Goal: Transaction & Acquisition: Download file/media

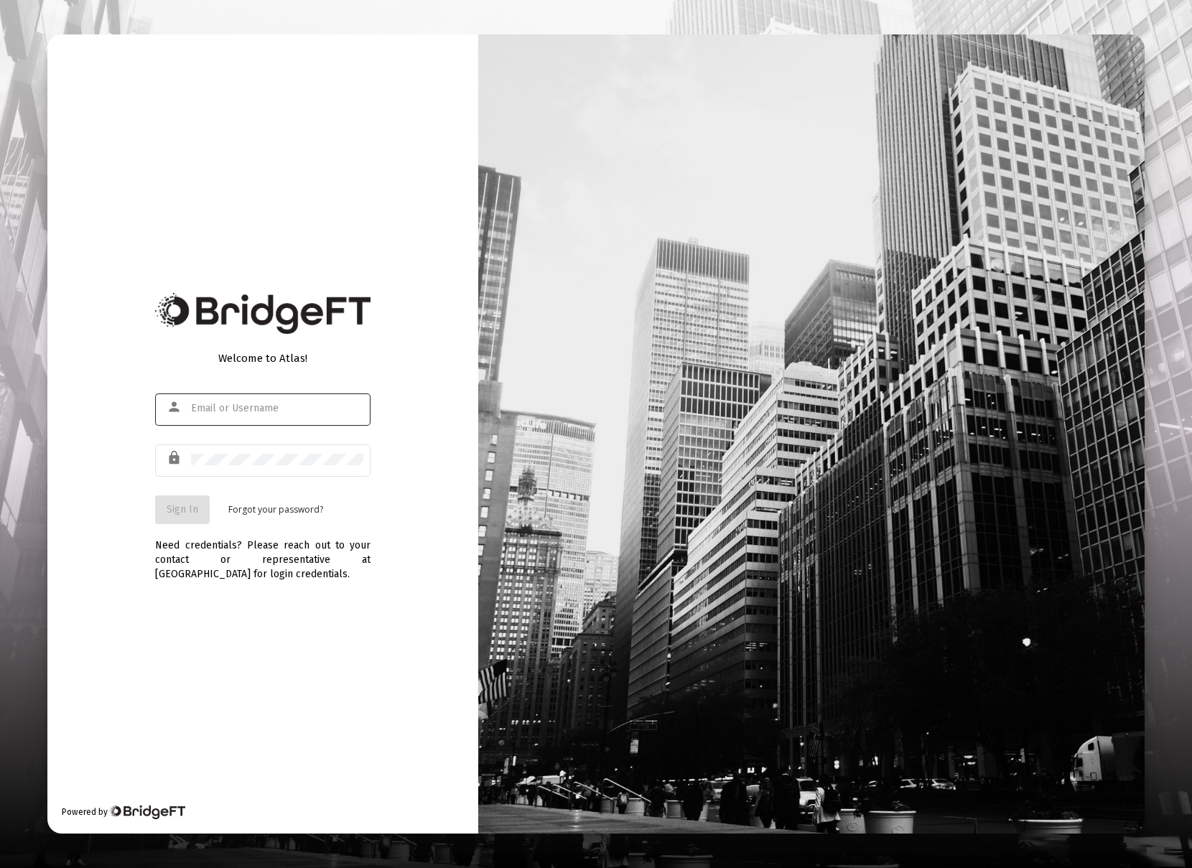
type input "[EMAIL_ADDRESS][DOMAIN_NAME]"
click at [202, 514] on button "Sign In" at bounding box center [182, 510] width 55 height 29
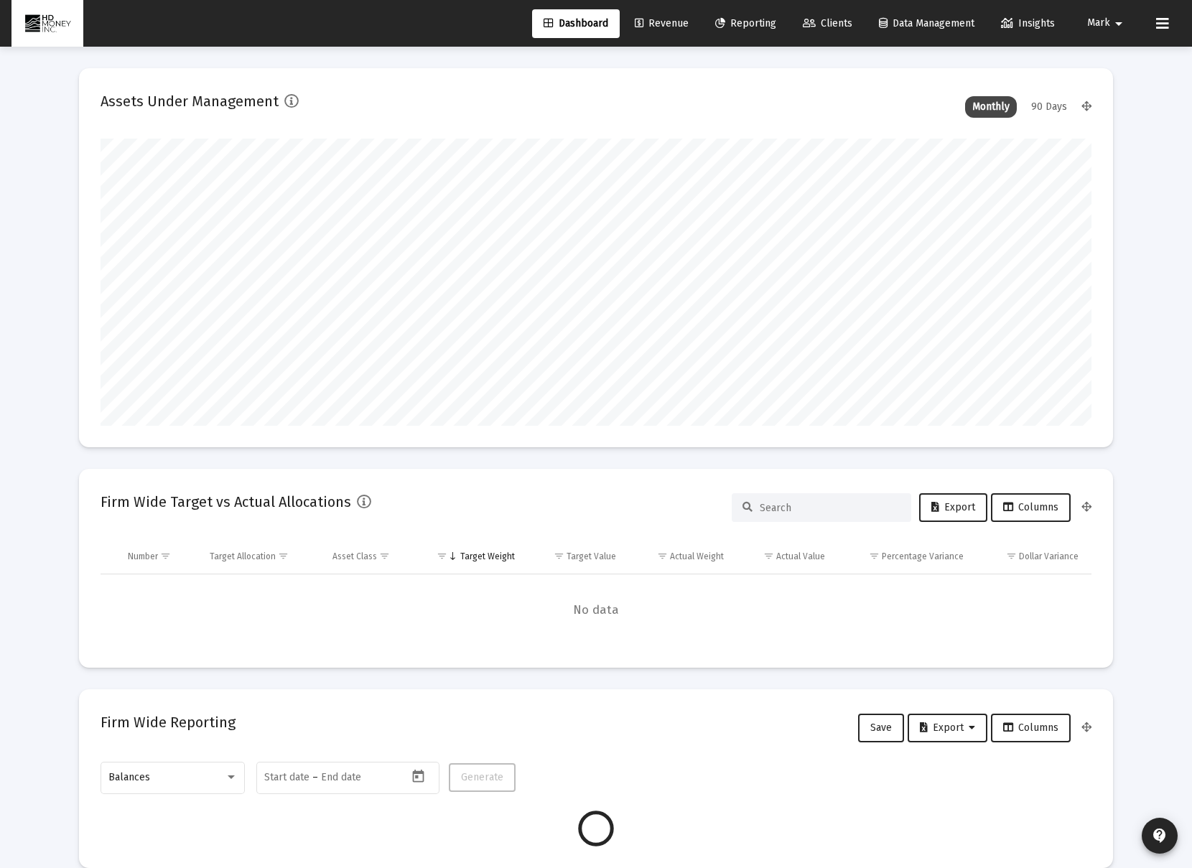
scroll to position [287, 534]
click at [743, 27] on span "Reporting" at bounding box center [745, 23] width 61 height 12
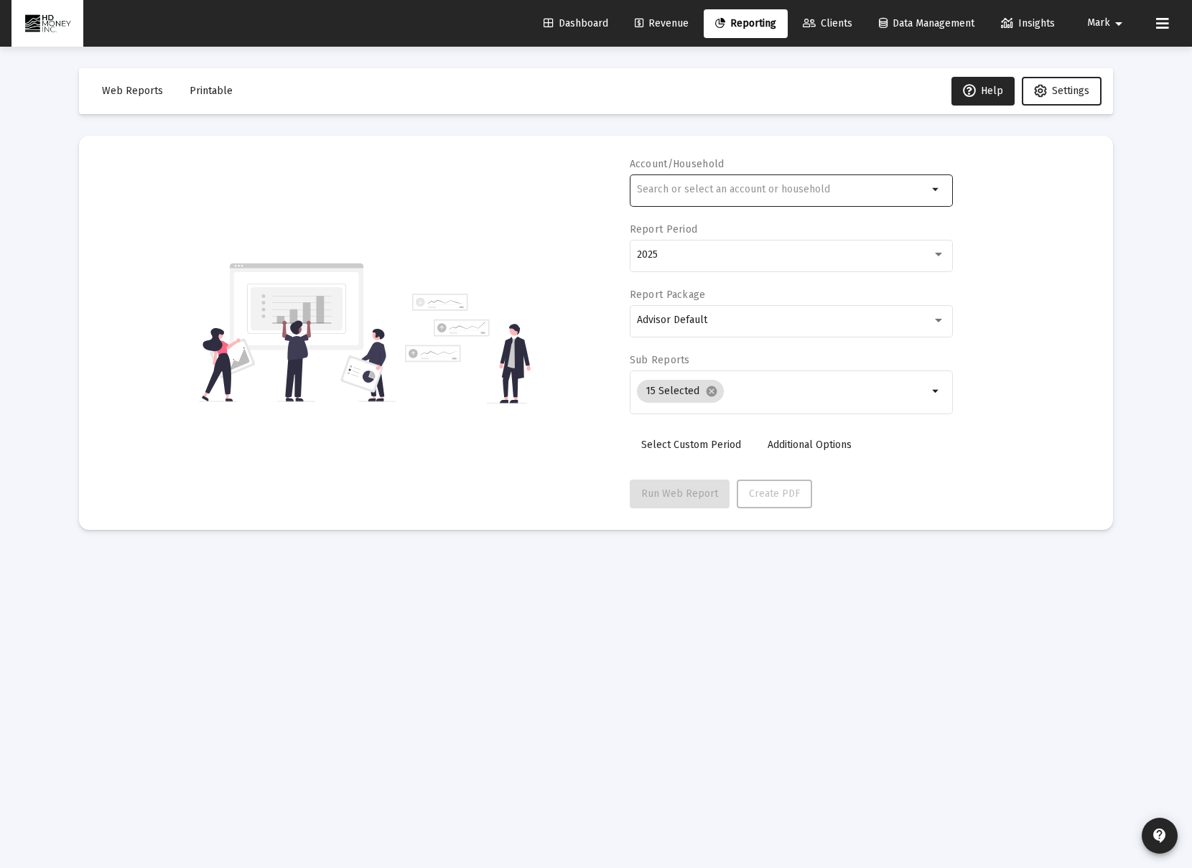
click at [711, 201] on div at bounding box center [782, 189] width 291 height 35
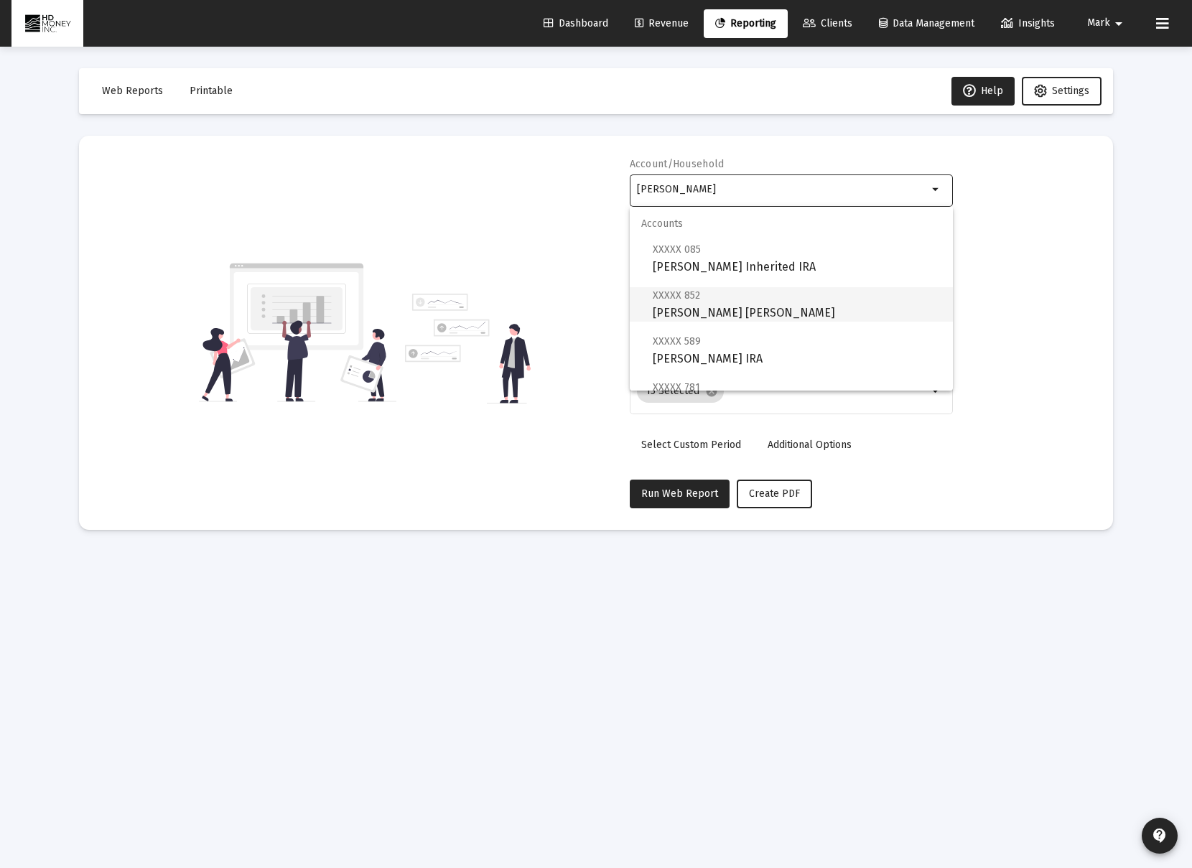
scroll to position [103, 0]
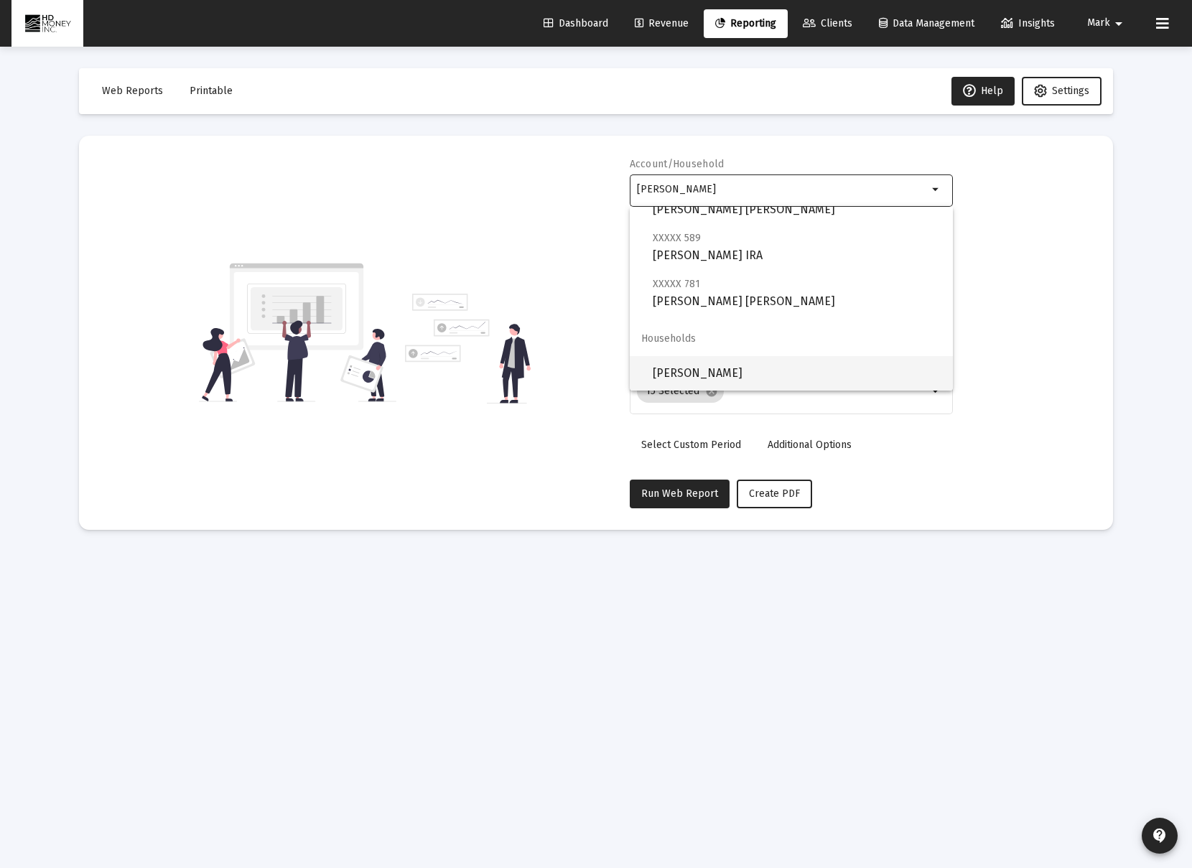
click at [750, 365] on span "[PERSON_NAME]" at bounding box center [797, 373] width 289 height 34
type input "[PERSON_NAME]"
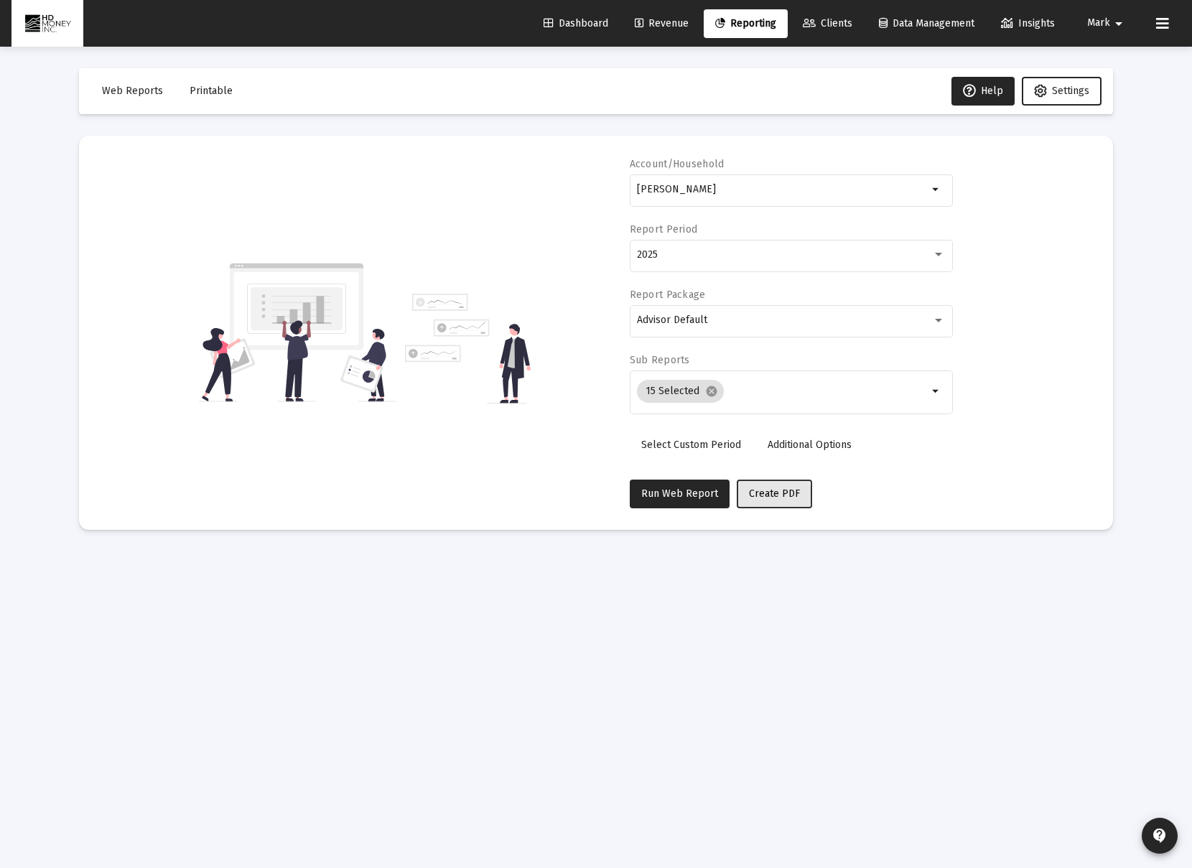
click at [760, 495] on span "Create PDF" at bounding box center [774, 494] width 51 height 12
click at [196, 98] on button "Printable" at bounding box center [211, 91] width 66 height 29
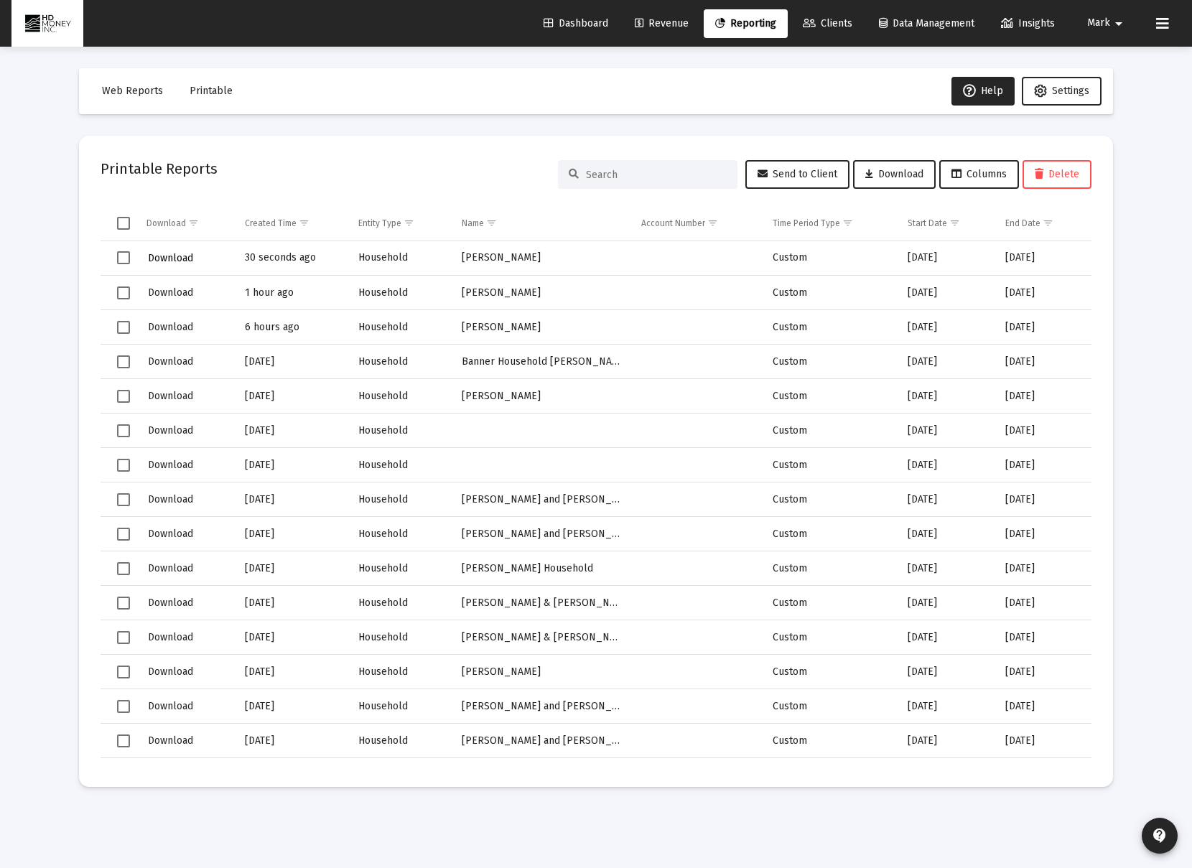
click at [170, 257] on span "Download" at bounding box center [170, 258] width 45 height 12
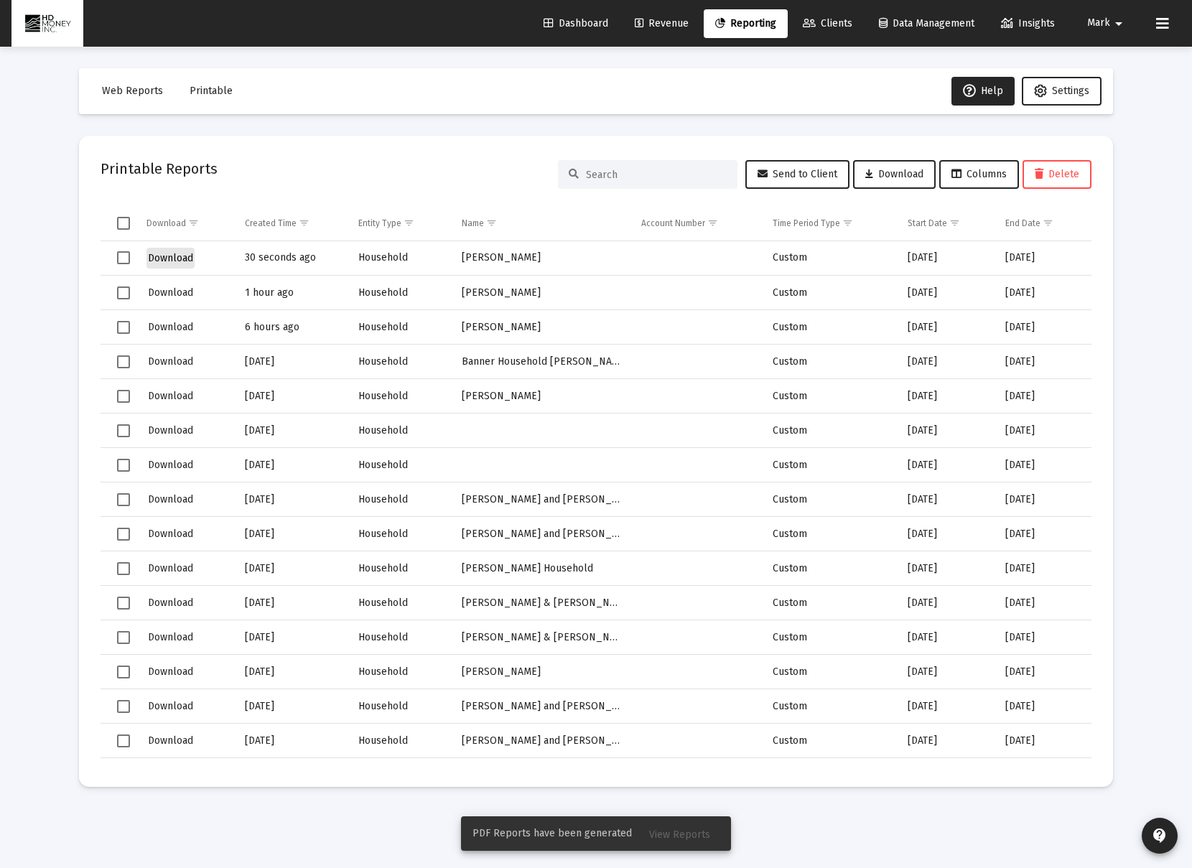
click at [187, 259] on span "Download" at bounding box center [170, 258] width 45 height 12
